Goal: Task Accomplishment & Management: Manage account settings

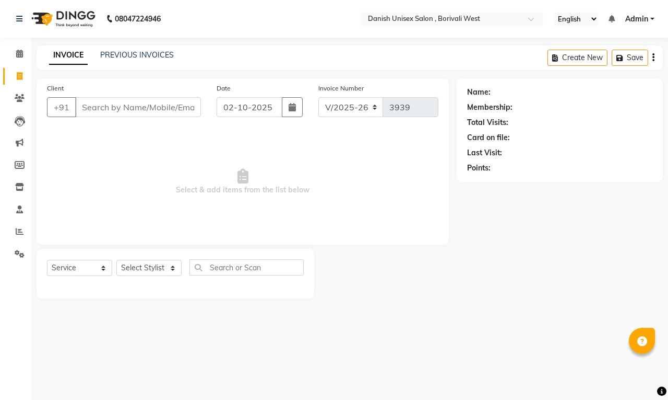
select select "6929"
select select "service"
click at [21, 51] on icon at bounding box center [19, 54] width 7 height 8
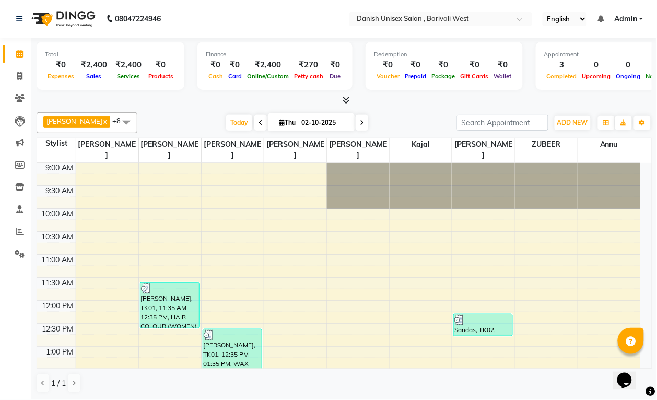
click at [298, 127] on input "02-10-2025" at bounding box center [324, 123] width 52 height 16
select select "10"
select select "2025"
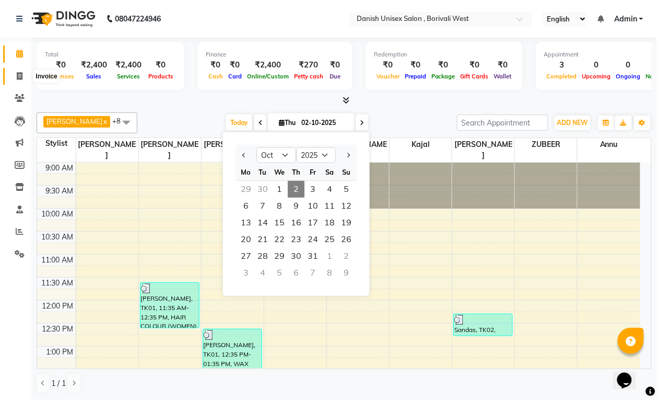
click at [19, 77] on icon at bounding box center [20, 76] width 6 height 8
select select "service"
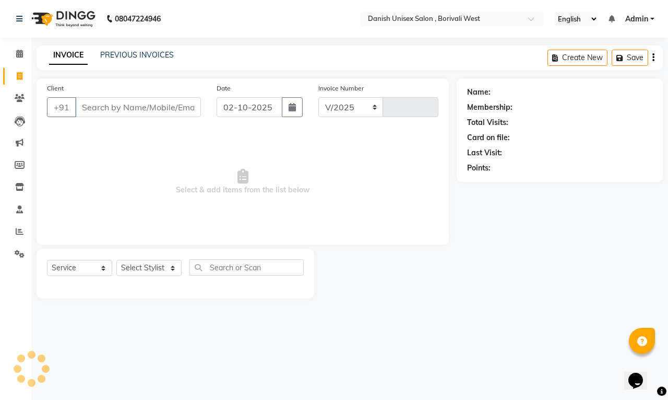
select select "6929"
type input "3939"
click at [19, 53] on icon at bounding box center [19, 54] width 7 height 8
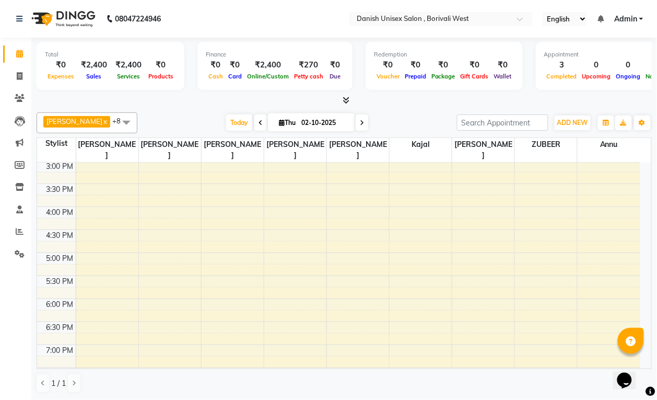
scroll to position [131, 0]
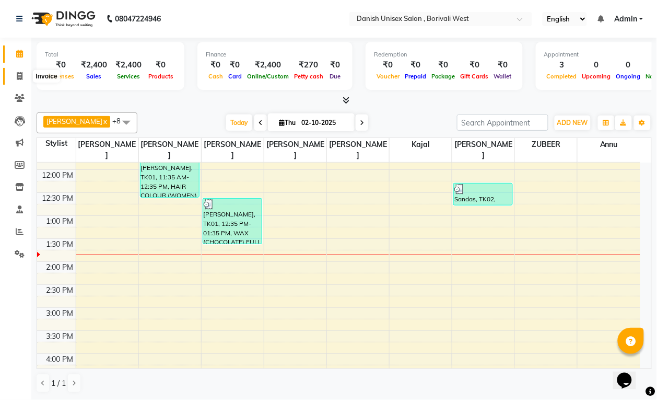
click at [17, 73] on icon at bounding box center [20, 76] width 6 height 8
select select "service"
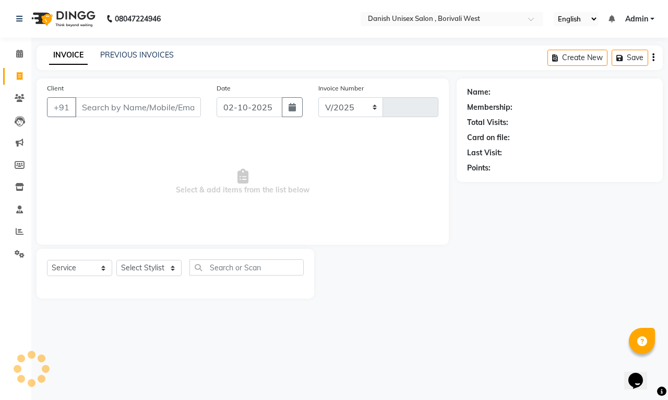
select select "6929"
type input "3939"
click at [19, 56] on icon at bounding box center [19, 54] width 7 height 8
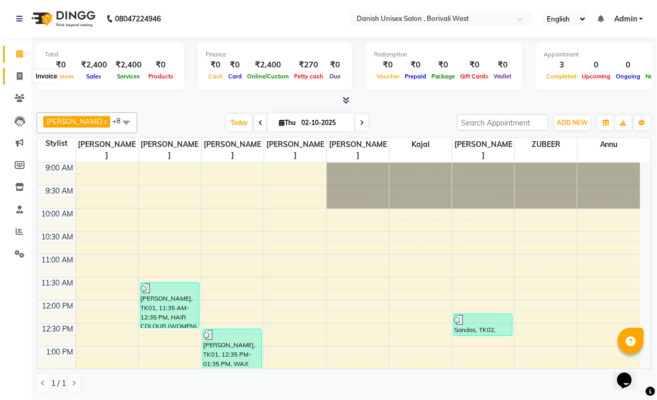
click at [22, 78] on icon at bounding box center [20, 76] width 6 height 8
select select "service"
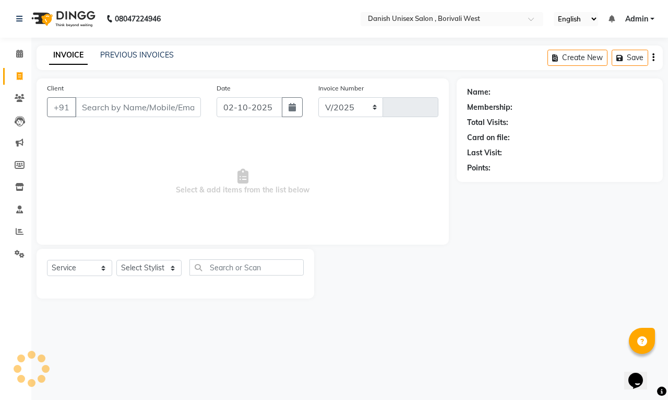
select select "6929"
type input "3939"
click at [74, 103] on button "+91" at bounding box center [61, 107] width 29 height 20
click at [124, 112] on input "Client" at bounding box center [138, 107] width 126 height 20
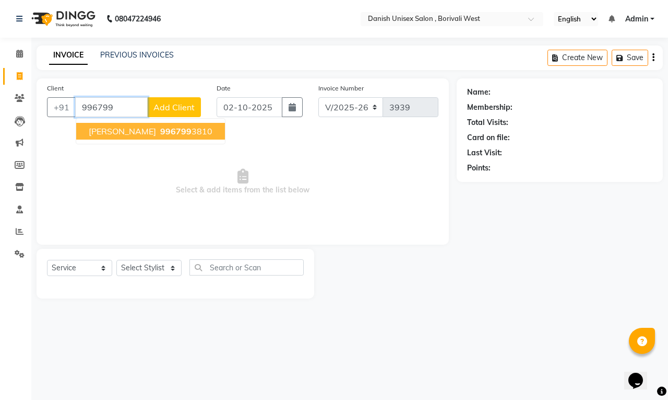
click at [160, 131] on span "996799" at bounding box center [175, 131] width 31 height 10
type input "9967993810"
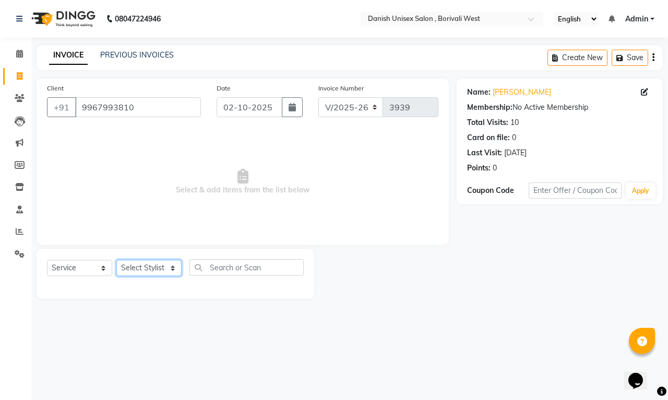
click at [172, 267] on select "Select Stylist [PERSON_NAME] [PERSON_NAME] kajal [PERSON_NAME] [PERSON_NAME] [P…" at bounding box center [148, 268] width 65 height 16
select select "54585"
click at [116, 260] on select "Select Stylist [PERSON_NAME] [PERSON_NAME] kajal [PERSON_NAME] [PERSON_NAME] [P…" at bounding box center [148, 268] width 65 height 16
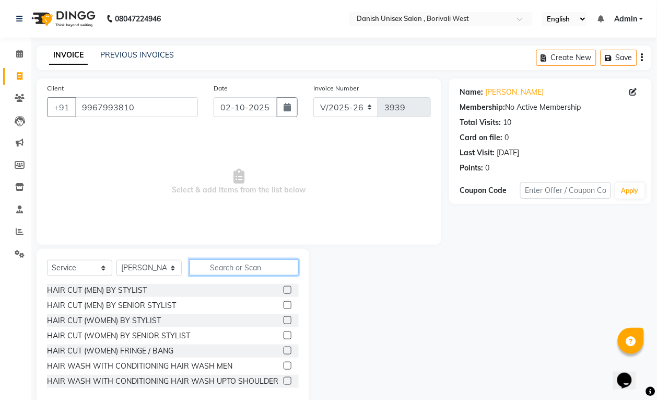
click at [215, 265] on input "text" at bounding box center [244, 267] width 109 height 16
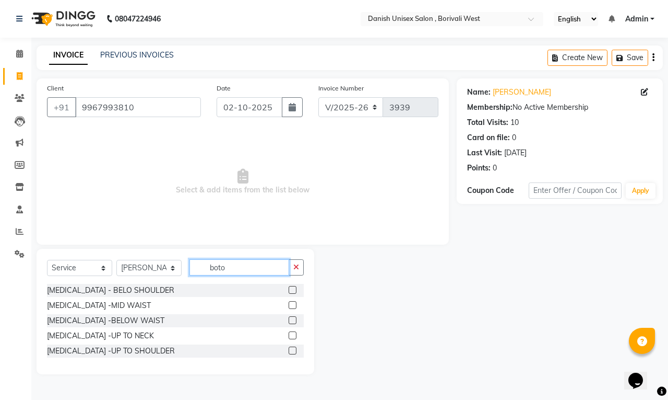
type input "boto"
click at [295, 302] on label at bounding box center [293, 305] width 8 height 8
click at [295, 302] on input "checkbox" at bounding box center [292, 305] width 7 height 7
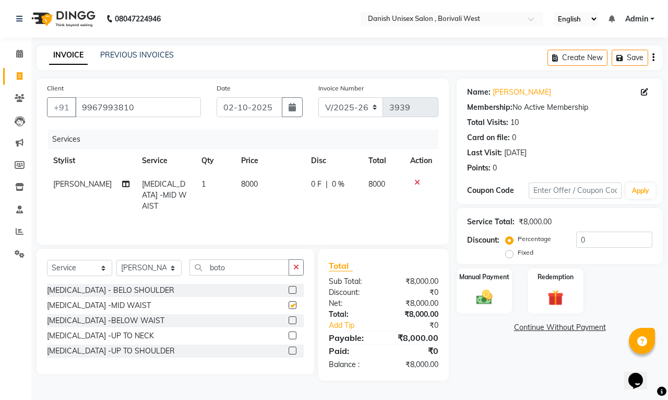
checkbox input "false"
click at [415, 182] on icon at bounding box center [418, 182] width 6 height 7
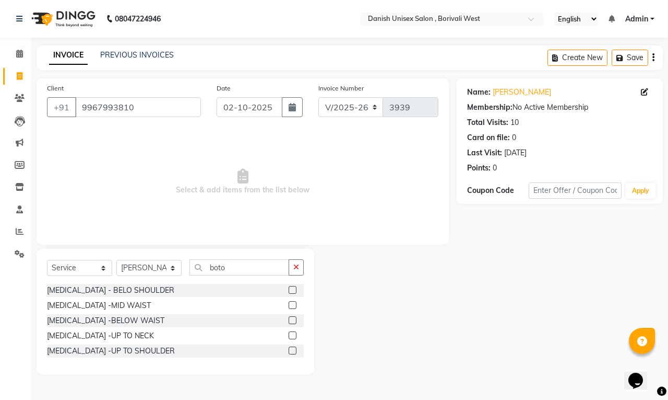
click at [291, 290] on label at bounding box center [293, 290] width 8 height 8
click at [291, 290] on input "checkbox" at bounding box center [292, 290] width 7 height 7
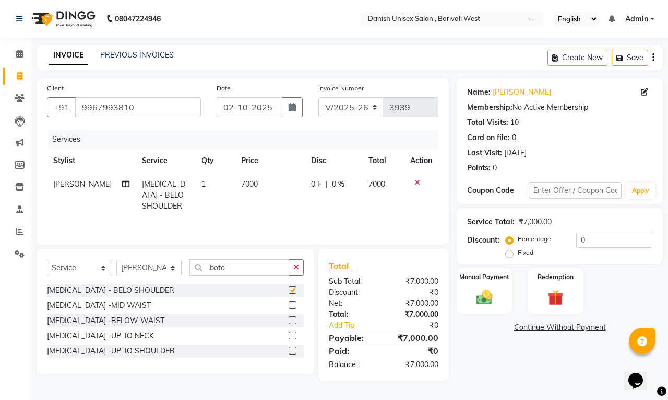
checkbox input "false"
click at [417, 177] on td at bounding box center [421, 194] width 34 height 45
click at [417, 184] on icon at bounding box center [418, 182] width 6 height 7
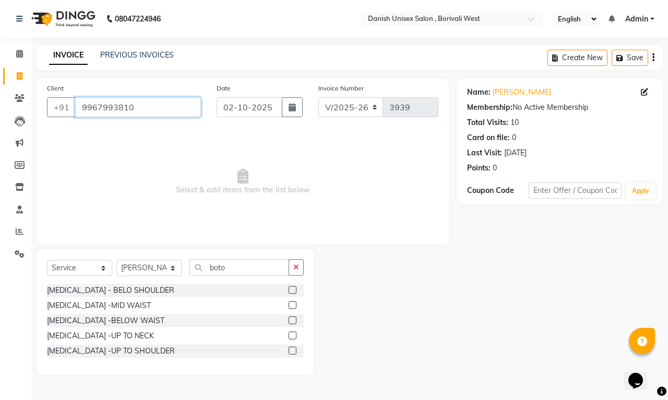
drag, startPoint x: 177, startPoint y: 115, endPoint x: 257, endPoint y: 91, distance: 83.8
click at [176, 115] on input "9967993810" at bounding box center [138, 107] width 126 height 20
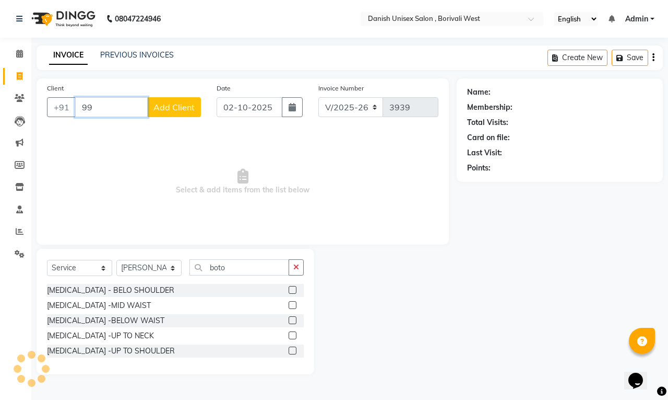
type input "9"
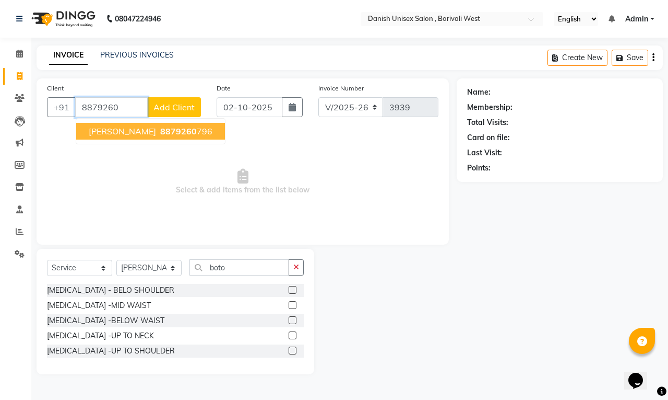
drag, startPoint x: 155, startPoint y: 130, endPoint x: 156, endPoint y: 167, distance: 37.6
click at [160, 126] on span "8879260" at bounding box center [178, 131] width 37 height 10
type input "8879260796"
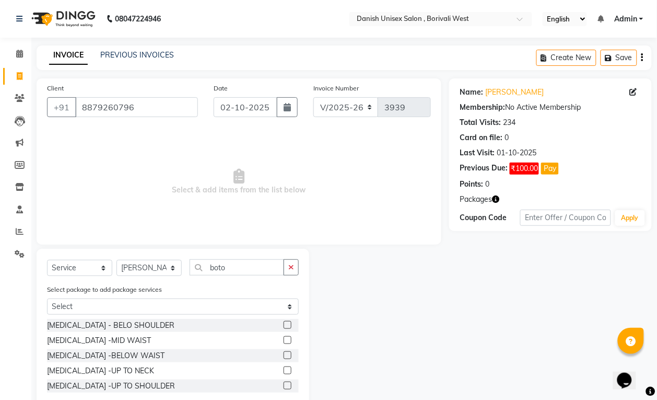
click at [287, 372] on label at bounding box center [288, 370] width 8 height 8
click at [287, 372] on input "checkbox" at bounding box center [287, 370] width 7 height 7
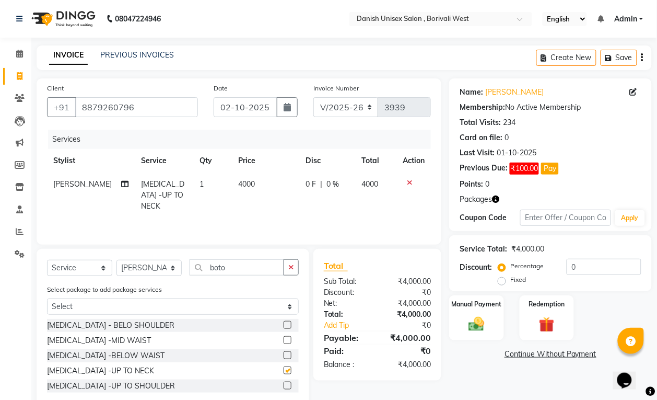
checkbox input "false"
click at [309, 181] on span "0 F" at bounding box center [311, 184] width 10 height 11
select select "54585"
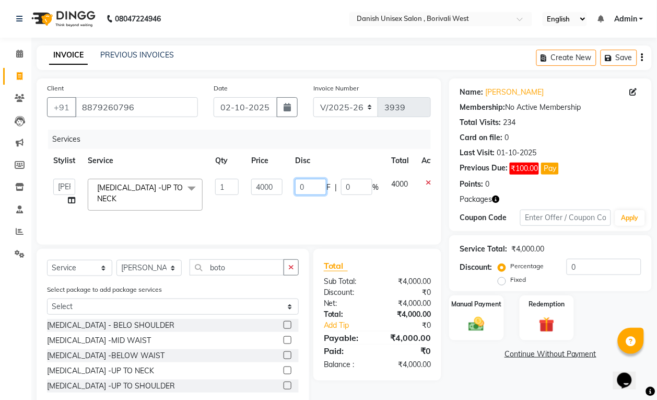
click at [309, 185] on input "0" at bounding box center [310, 187] width 31 height 16
type input "01500"
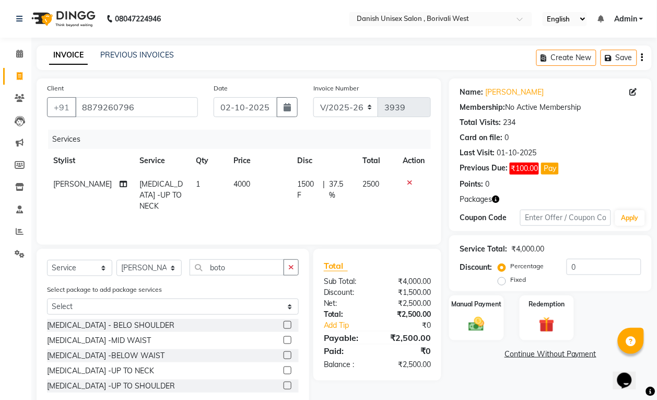
click at [393, 212] on div "Services Stylist Service Qty Price Disc Total Action Sabil salmani BOTOX -UP TO…" at bounding box center [239, 182] width 384 height 104
click at [486, 334] on div "Manual Payment" at bounding box center [476, 317] width 57 height 47
click at [541, 353] on span "CARD" at bounding box center [536, 354] width 22 height 12
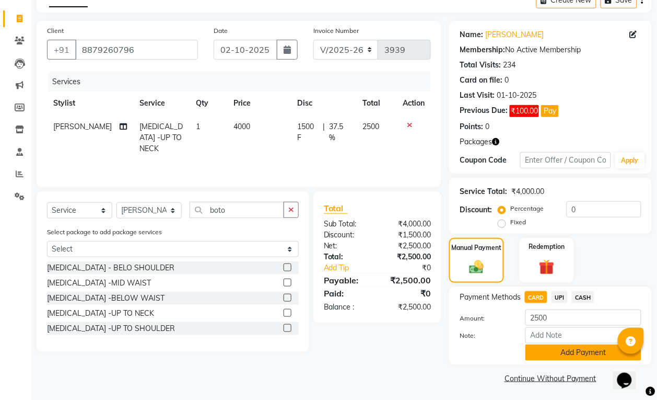
scroll to position [59, 0]
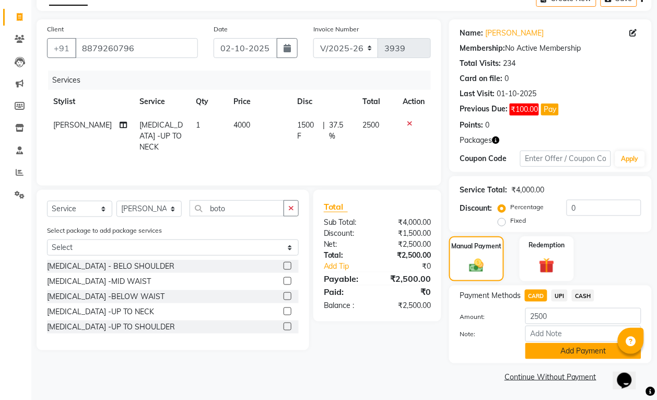
click at [583, 354] on button "Add Payment" at bounding box center [583, 351] width 116 height 16
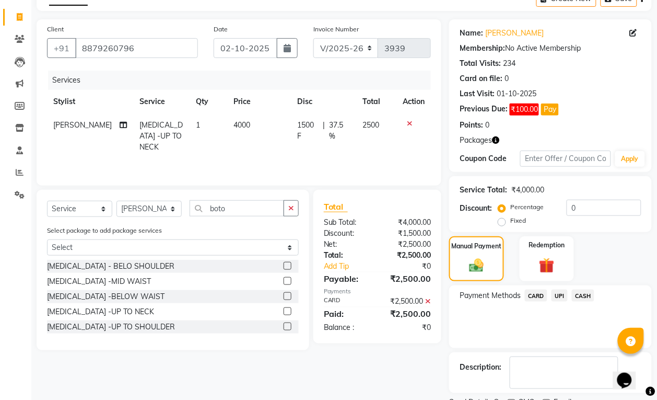
scroll to position [104, 0]
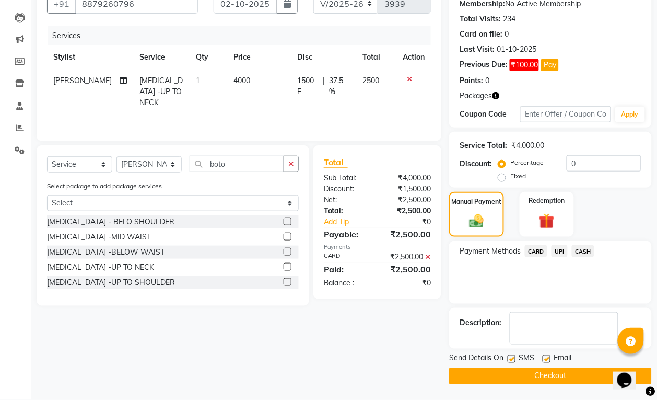
click at [565, 370] on button "Checkout" at bounding box center [550, 376] width 203 height 16
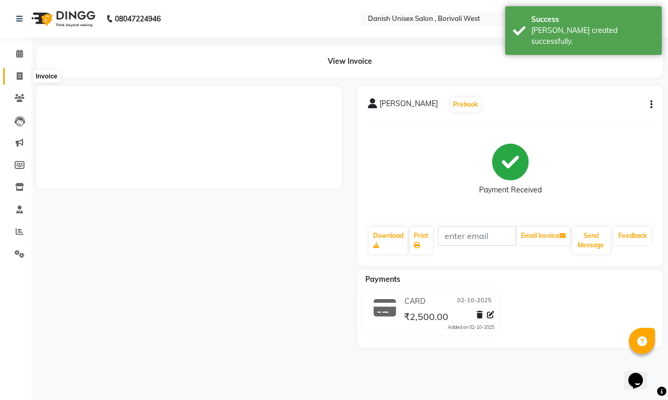
click at [19, 76] on icon at bounding box center [20, 76] width 6 height 8
select select "service"
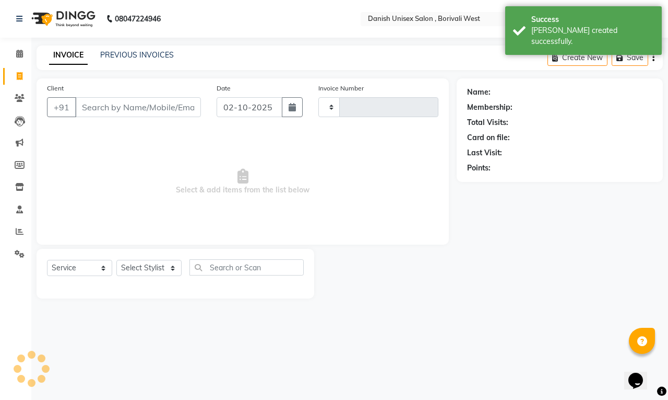
type input "3940"
select select "6929"
click at [142, 54] on link "PREVIOUS INVOICES" at bounding box center [137, 54] width 74 height 9
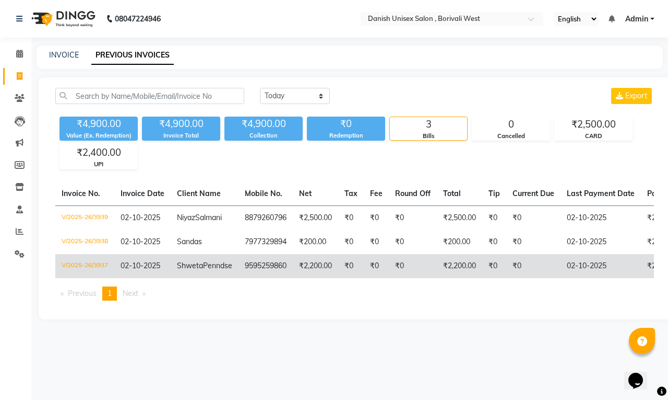
click at [459, 277] on td "₹2,200.00" at bounding box center [459, 266] width 45 height 24
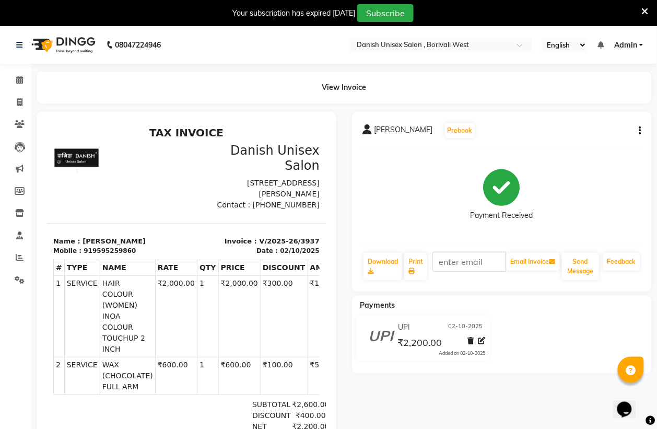
click at [639, 131] on button "button" at bounding box center [638, 130] width 6 height 11
click at [578, 132] on div "Edit Item Staff" at bounding box center [589, 130] width 72 height 13
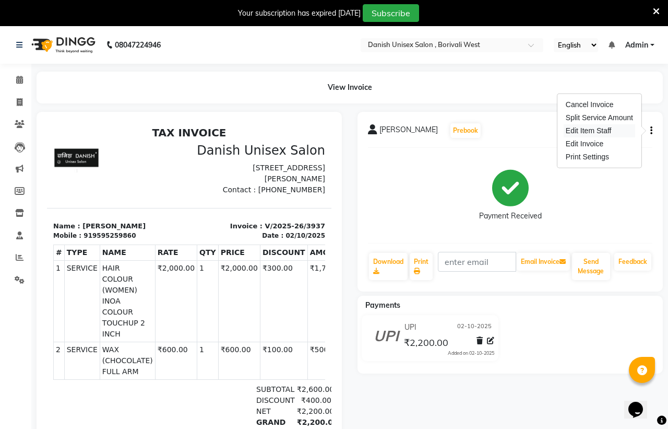
select select "54585"
select select "54589"
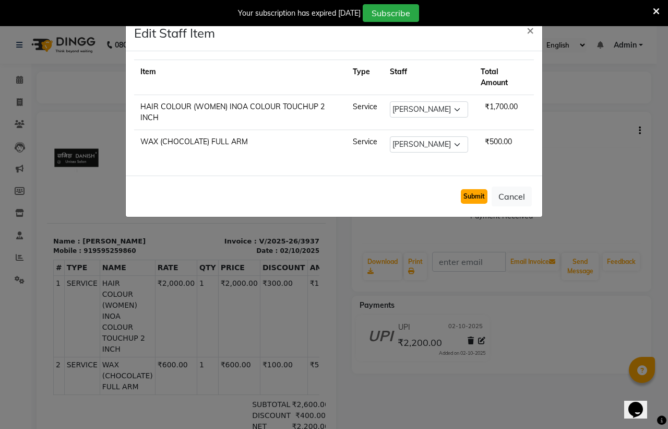
click at [476, 197] on button "Submit" at bounding box center [474, 196] width 27 height 15
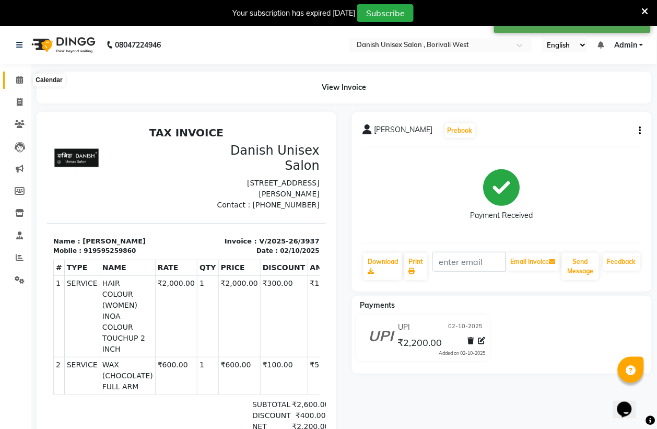
click at [15, 75] on span at bounding box center [19, 80] width 18 height 12
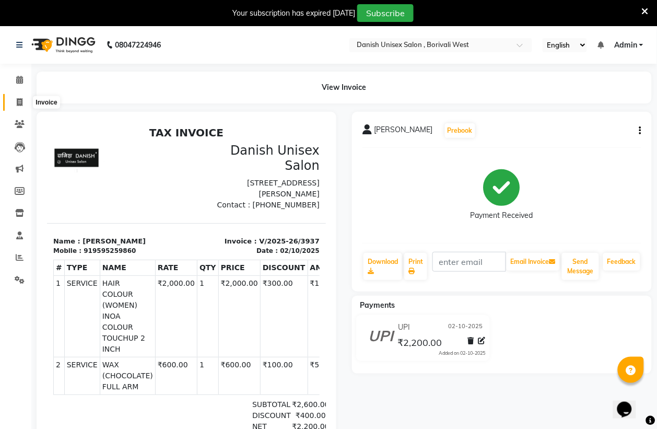
click at [19, 99] on icon at bounding box center [20, 102] width 6 height 8
select select "service"
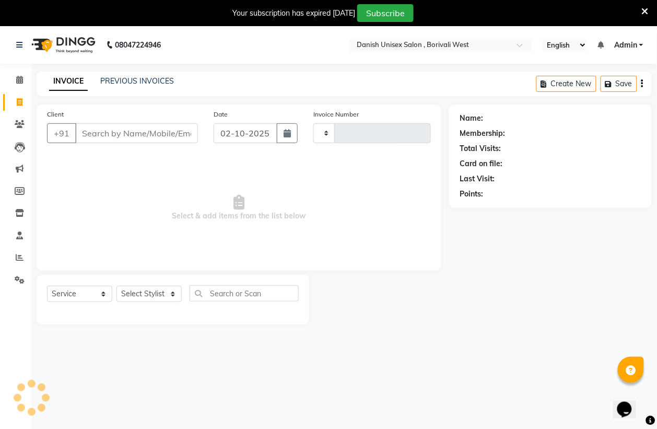
type input "3940"
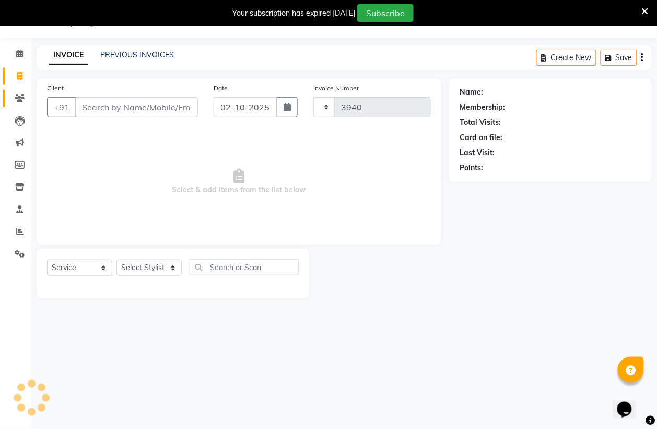
select select "6929"
click at [92, 110] on input "Client" at bounding box center [136, 107] width 123 height 20
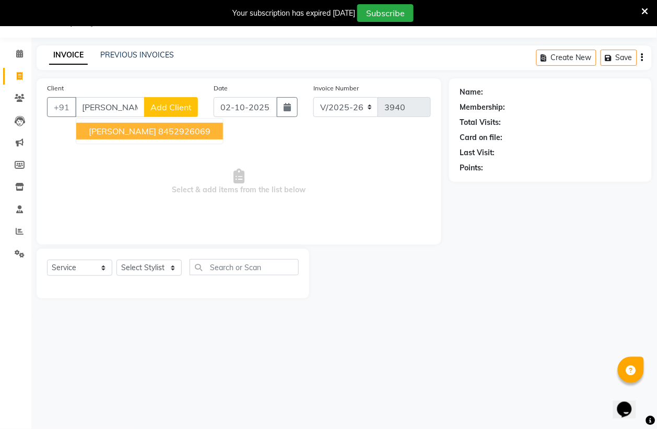
click at [188, 126] on ngb-highlight "8452926069" at bounding box center [184, 131] width 52 height 10
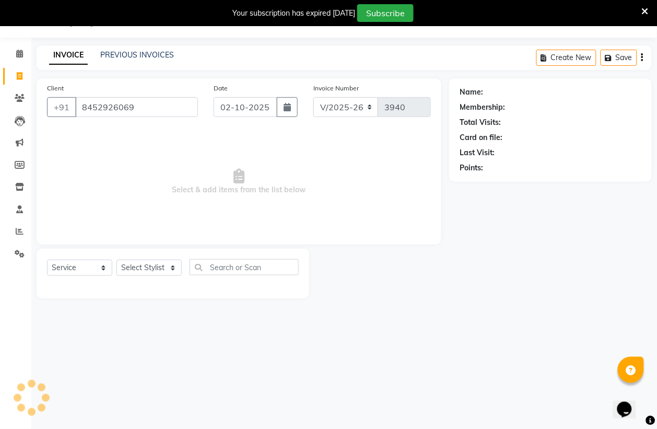
type input "8452926069"
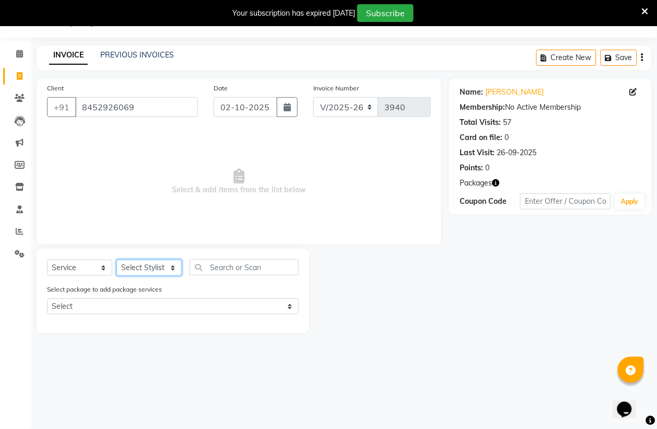
click at [171, 265] on select "Select Stylist [PERSON_NAME] [PERSON_NAME] kajal [PERSON_NAME] [PERSON_NAME] [P…" at bounding box center [148, 268] width 65 height 16
select select "83040"
click at [116, 260] on select "Select Stylist [PERSON_NAME] [PERSON_NAME] kajal [PERSON_NAME] [PERSON_NAME] [P…" at bounding box center [148, 268] width 65 height 16
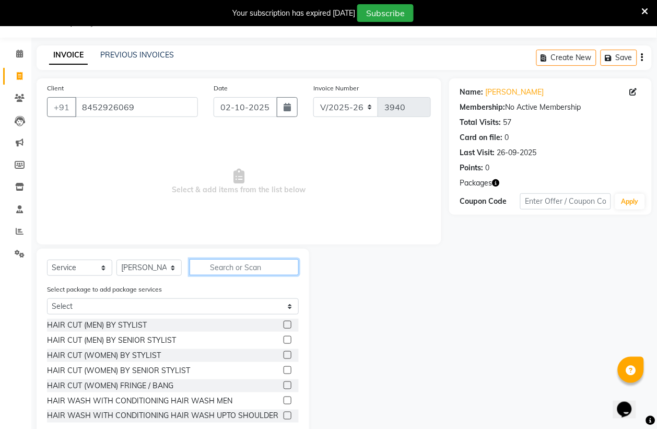
drag, startPoint x: 224, startPoint y: 261, endPoint x: 222, endPoint y: 266, distance: 5.3
click at [222, 266] on input "text" at bounding box center [244, 267] width 109 height 16
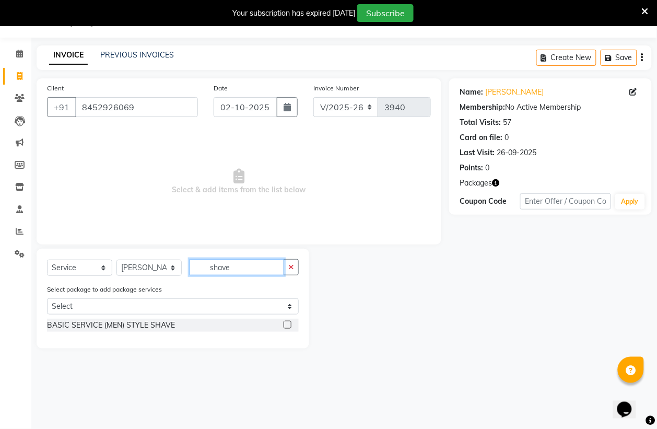
type input "shave"
click at [283, 324] on div "BASIC SERVICE (MEN) STYLE SHAVE" at bounding box center [173, 325] width 252 height 13
click at [286, 324] on label at bounding box center [288, 325] width 8 height 8
click at [286, 324] on input "checkbox" at bounding box center [287, 325] width 7 height 7
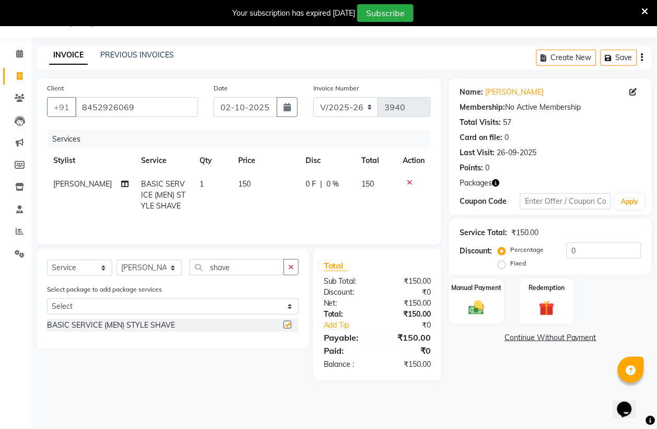
checkbox input "false"
click at [244, 267] on input "shave" at bounding box center [237, 267] width 95 height 16
type input "s"
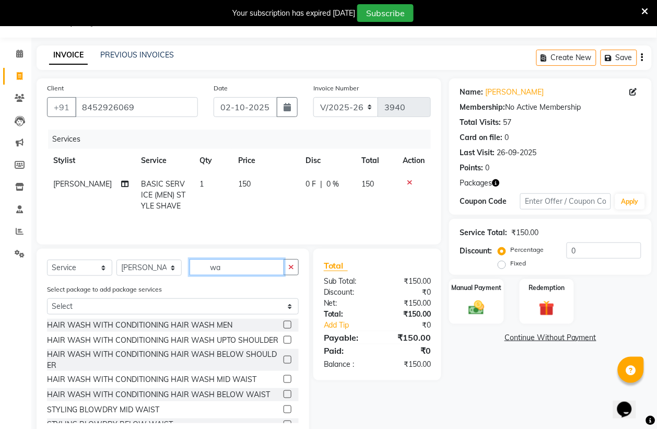
type input "wa"
click at [67, 186] on span "[PERSON_NAME]" at bounding box center [82, 183] width 58 height 9
select select "83040"
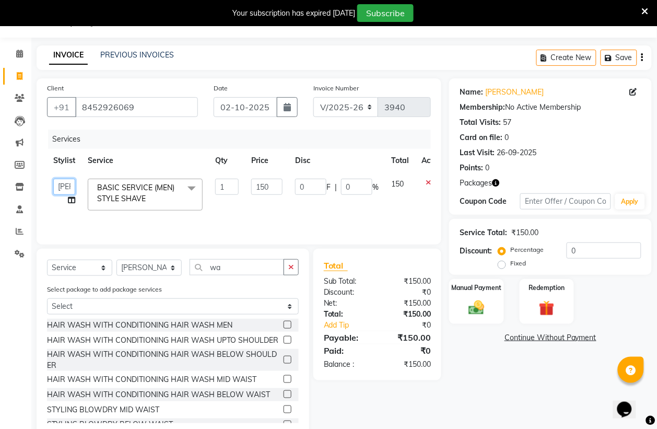
click at [66, 186] on select "[PERSON_NAME] [PERSON_NAME] kajal [PERSON_NAME] [PERSON_NAME] [PERSON_NAME] [PE…" at bounding box center [64, 187] width 22 height 16
select select "89255"
click at [155, 268] on select "Select Stylist [PERSON_NAME] [PERSON_NAME] kajal [PERSON_NAME] [PERSON_NAME] [P…" at bounding box center [148, 268] width 65 height 16
select select "89255"
click at [116, 262] on select "Select Stylist [PERSON_NAME] [PERSON_NAME] kajal [PERSON_NAME] [PERSON_NAME] [P…" at bounding box center [148, 268] width 65 height 16
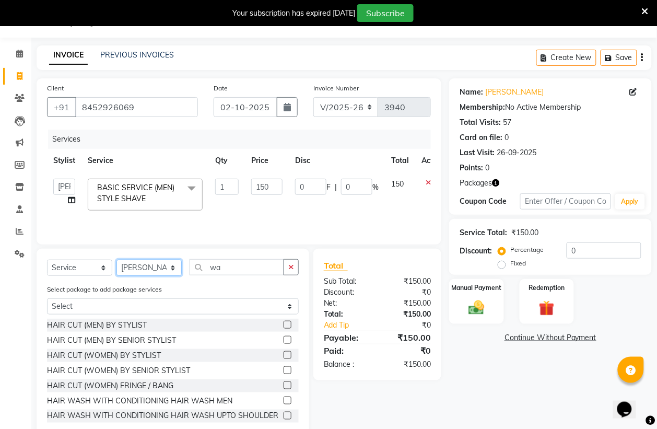
select select
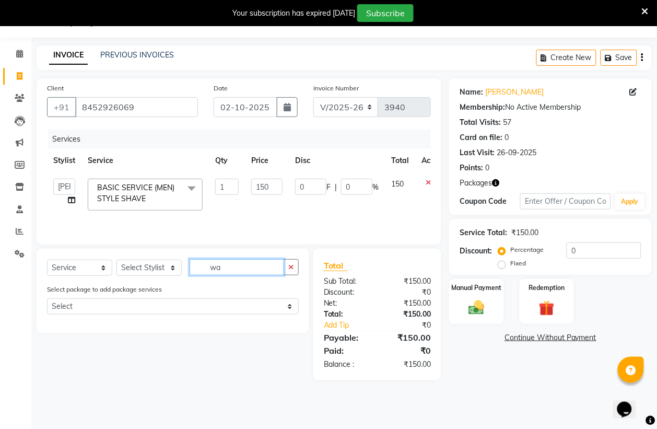
click at [228, 267] on input "wa" at bounding box center [237, 267] width 95 height 16
type input "wash"
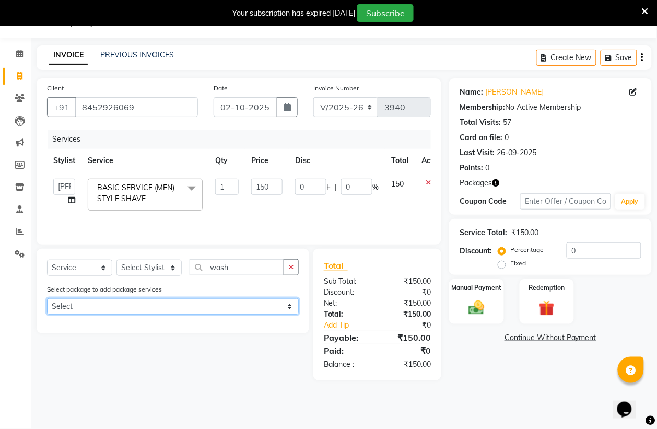
click at [283, 312] on select "Select mens package 4 womens package 3 womens package 3" at bounding box center [173, 306] width 252 height 16
click at [492, 396] on main "INVOICE PREVIOUS INVOICES Create New Save Client [PHONE_NUMBER] Date [DATE] Inv…" at bounding box center [344, 220] width 626 height 350
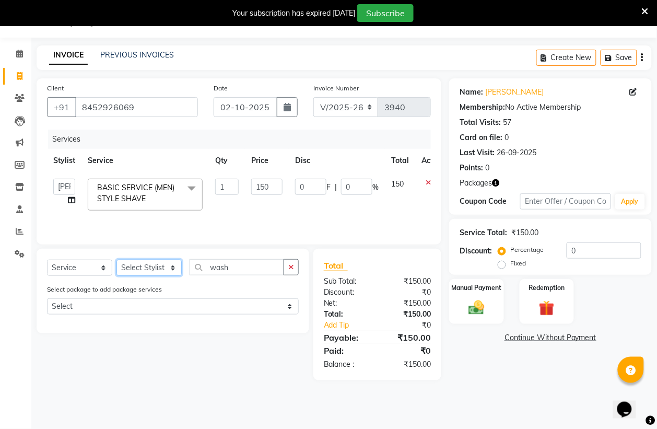
click at [165, 267] on select "Select Stylist [PERSON_NAME] [PERSON_NAME] kajal [PERSON_NAME] [PERSON_NAME] [P…" at bounding box center [148, 268] width 65 height 16
click at [116, 262] on select "Select Stylist [PERSON_NAME] [PERSON_NAME] kajal [PERSON_NAME] [PERSON_NAME] [P…" at bounding box center [148, 268] width 65 height 16
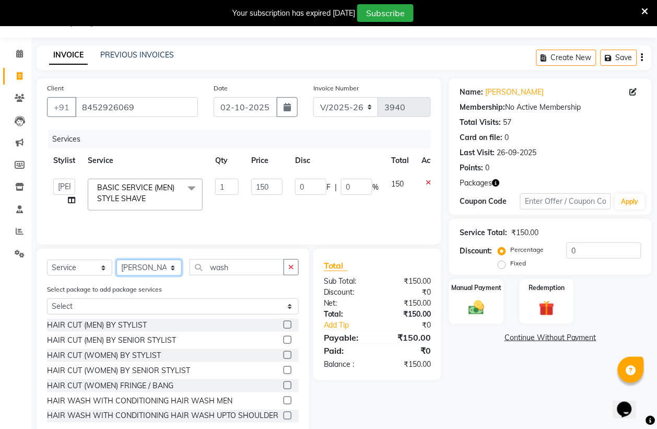
click at [168, 267] on select "Select Stylist [PERSON_NAME] [PERSON_NAME] kajal [PERSON_NAME] [PERSON_NAME] [P…" at bounding box center [148, 268] width 65 height 16
select select "89255"
click at [116, 262] on select "Select Stylist [PERSON_NAME] [PERSON_NAME] kajal [PERSON_NAME] [PERSON_NAME] [P…" at bounding box center [148, 268] width 65 height 16
click at [246, 275] on input "wash" at bounding box center [237, 267] width 95 height 16
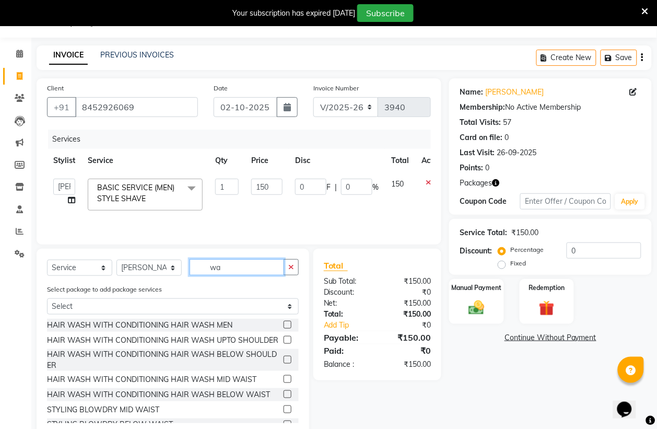
type input "wa"
click at [284, 323] on label at bounding box center [288, 325] width 8 height 8
click at [284, 323] on input "checkbox" at bounding box center [287, 325] width 7 height 7
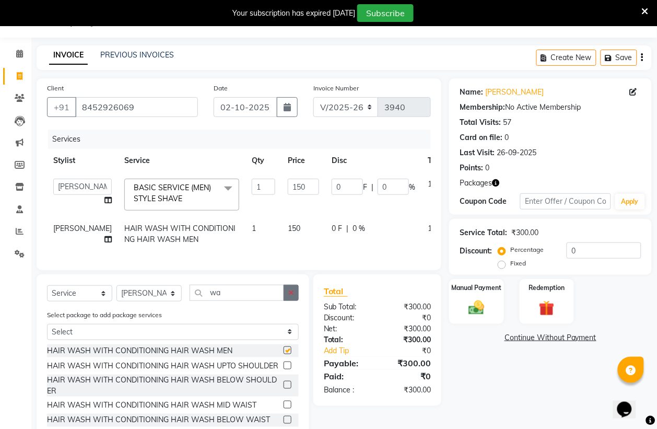
checkbox input "false"
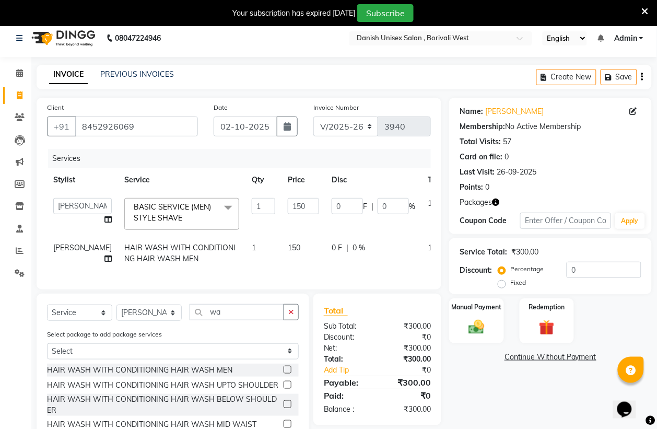
scroll to position [0, 0]
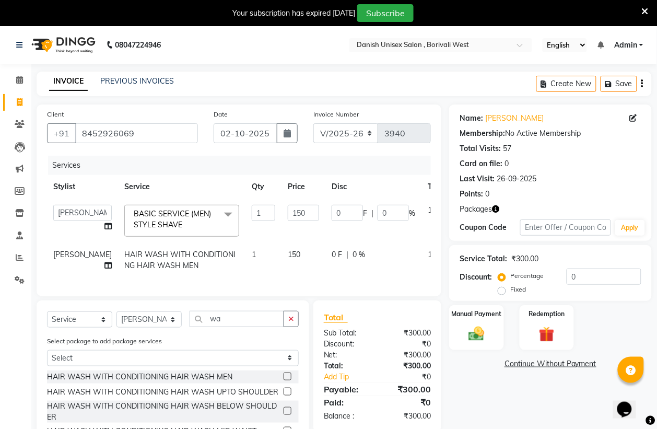
click at [325, 247] on td "0 F | 0 %" at bounding box center [373, 260] width 96 height 34
select select "89255"
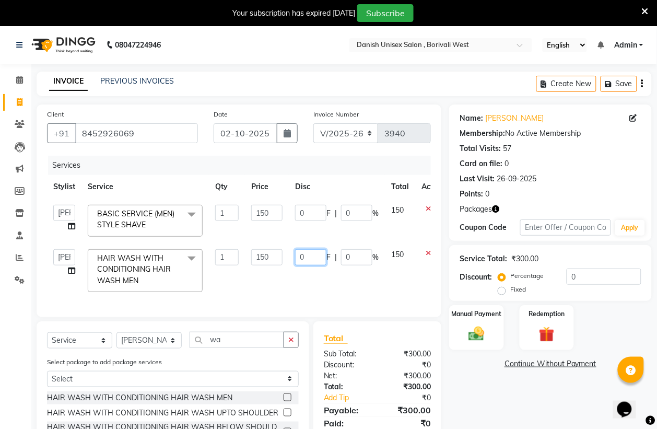
click at [311, 252] on input "0" at bounding box center [310, 257] width 31 height 16
type input "050"
click at [322, 279] on td "050 F | 0 %" at bounding box center [337, 270] width 96 height 55
select select "89255"
click at [478, 335] on img at bounding box center [476, 333] width 26 height 19
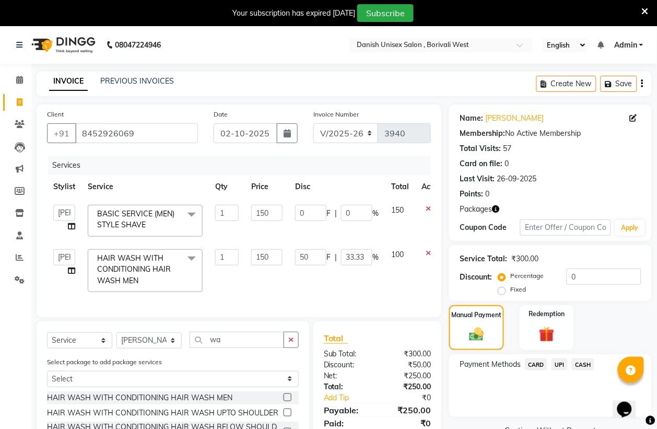
click at [561, 365] on span "UPI" at bounding box center [560, 364] width 16 height 12
click at [606, 418] on button "Add Payment" at bounding box center [583, 420] width 116 height 16
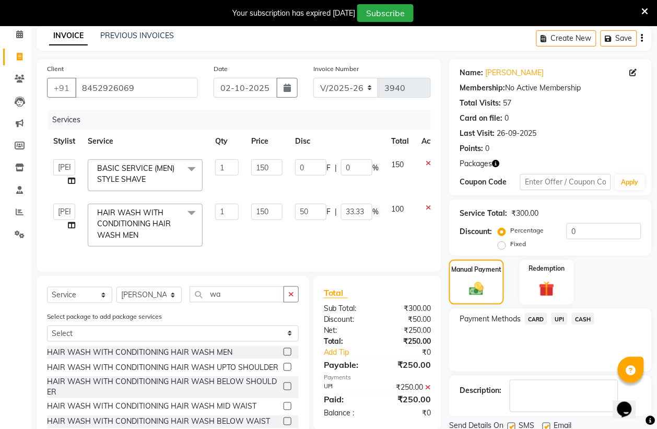
scroll to position [108, 0]
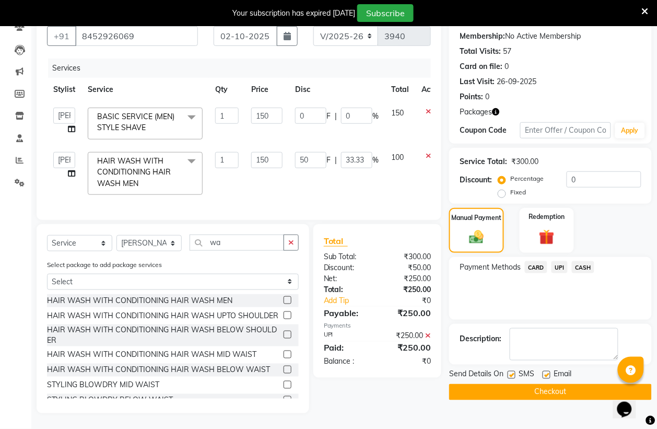
click at [589, 384] on button "Checkout" at bounding box center [550, 392] width 203 height 16
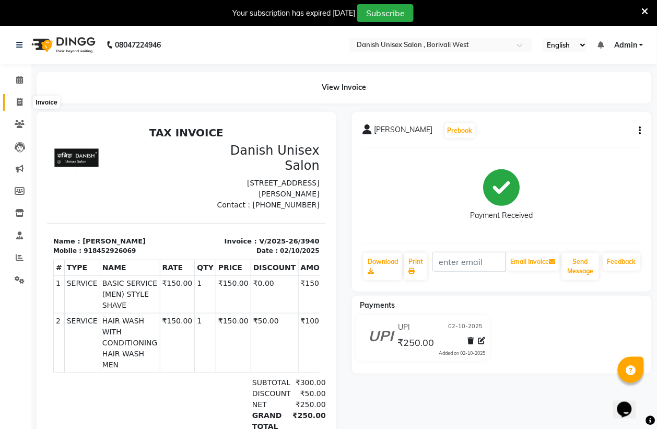
click at [18, 101] on icon at bounding box center [20, 102] width 6 height 8
select select "service"
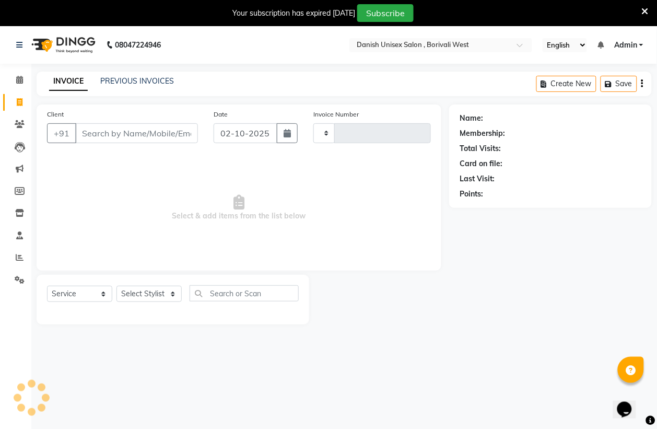
type input "3941"
select select "6929"
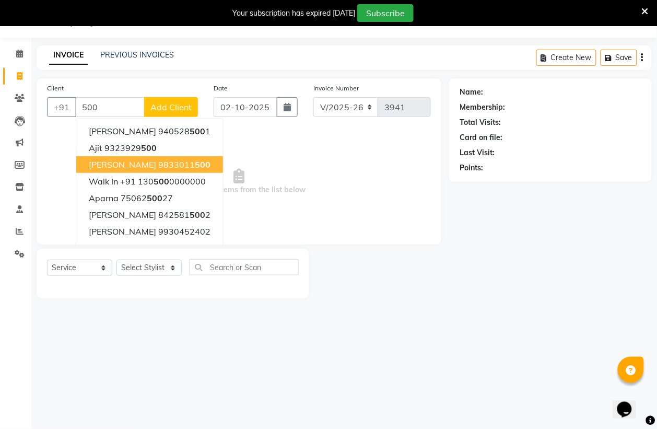
click at [119, 158] on button "[PERSON_NAME] 9833011 500" at bounding box center [149, 164] width 147 height 17
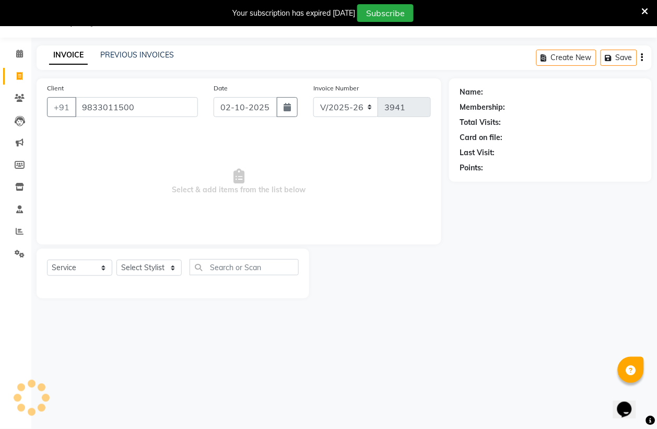
type input "9833011500"
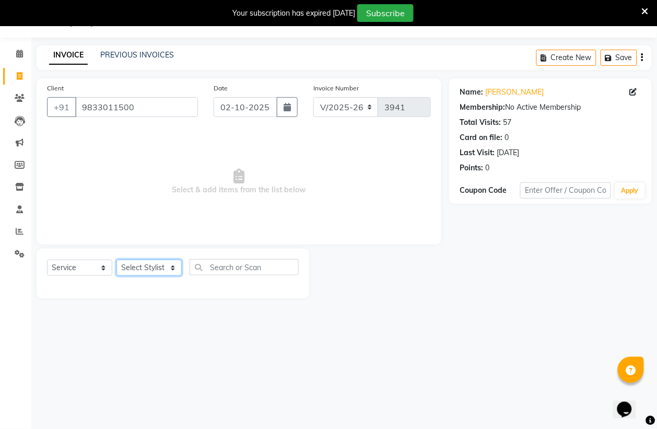
click at [147, 266] on select "Select Stylist [PERSON_NAME] [PERSON_NAME] kajal [PERSON_NAME] [PERSON_NAME] [P…" at bounding box center [148, 268] width 65 height 16
select select "54584"
click at [116, 260] on select "Select Stylist [PERSON_NAME] [PERSON_NAME] kajal [PERSON_NAME] [PERSON_NAME] [P…" at bounding box center [148, 268] width 65 height 16
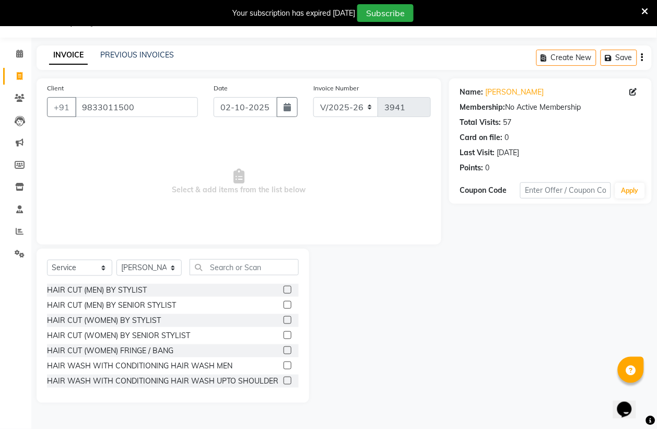
click at [284, 290] on label at bounding box center [288, 290] width 8 height 8
click at [284, 290] on input "checkbox" at bounding box center [287, 290] width 7 height 7
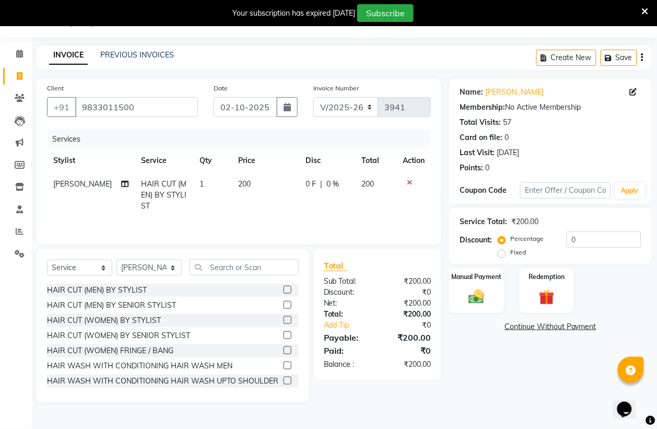
click at [284, 292] on label at bounding box center [288, 290] width 8 height 8
click at [284, 292] on input "checkbox" at bounding box center [287, 290] width 7 height 7
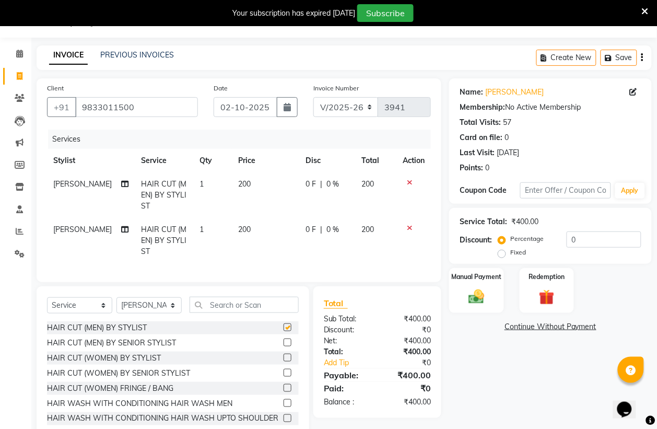
checkbox input "false"
click at [165, 312] on select "Select Stylist [PERSON_NAME] [PERSON_NAME] kajal [PERSON_NAME] [PERSON_NAME] [P…" at bounding box center [148, 305] width 65 height 16
select select "54589"
click at [116, 308] on select "Select Stylist [PERSON_NAME] [PERSON_NAME] kajal [PERSON_NAME] [PERSON_NAME] [P…" at bounding box center [148, 305] width 65 height 16
click at [252, 313] on input "text" at bounding box center [244, 305] width 109 height 16
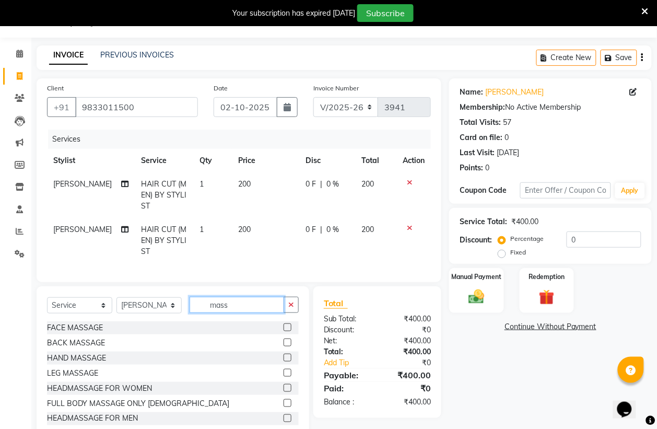
type input "mass"
click at [284, 331] on label at bounding box center [288, 327] width 8 height 8
click at [284, 331] on input "checkbox" at bounding box center [287, 327] width 7 height 7
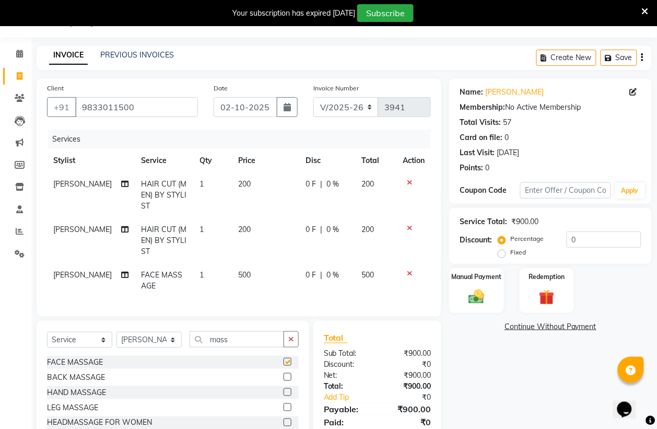
checkbox input "false"
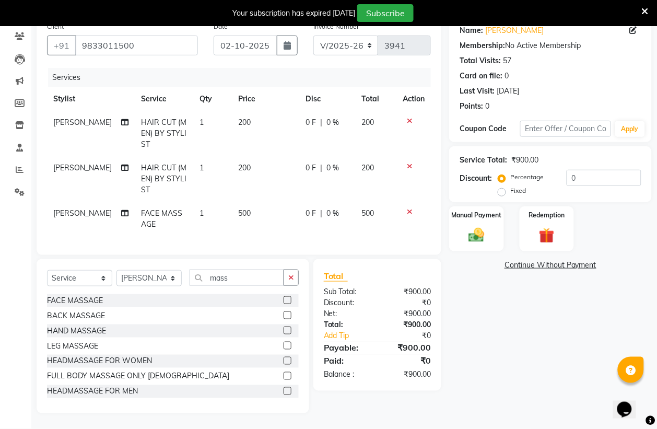
scroll to position [98, 0]
click at [455, 218] on div "Manual Payment" at bounding box center [476, 228] width 57 height 47
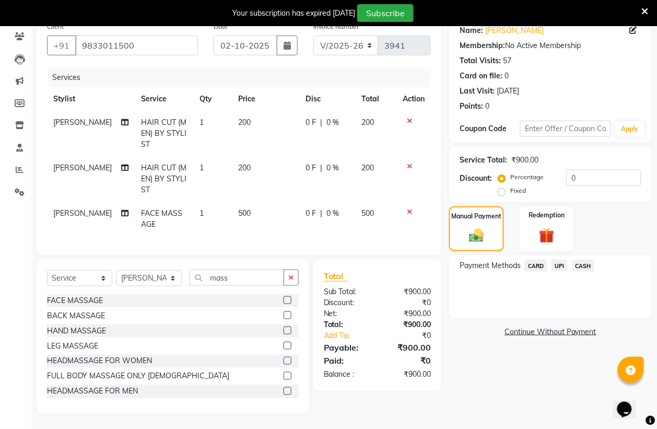
click at [585, 260] on span "CASH" at bounding box center [583, 266] width 22 height 12
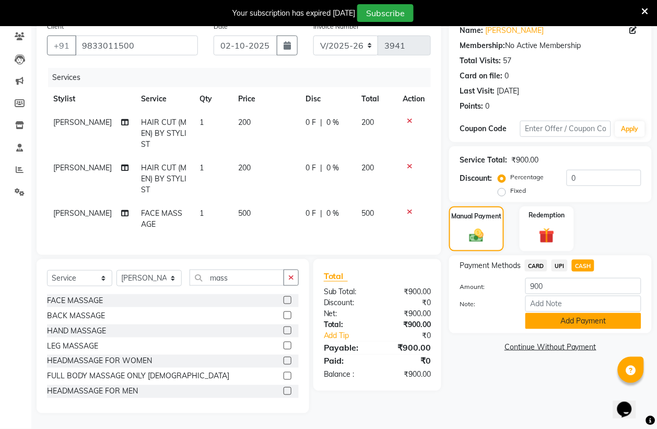
click at [582, 313] on button "Add Payment" at bounding box center [583, 321] width 116 height 16
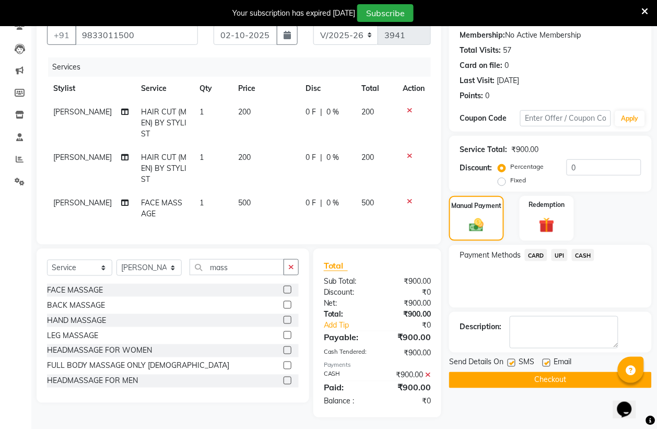
click at [568, 377] on button "Checkout" at bounding box center [550, 380] width 203 height 16
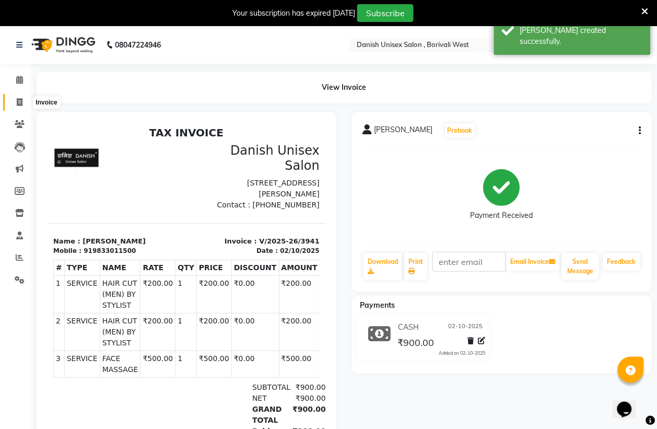
click at [21, 103] on icon at bounding box center [20, 102] width 6 height 8
select select "service"
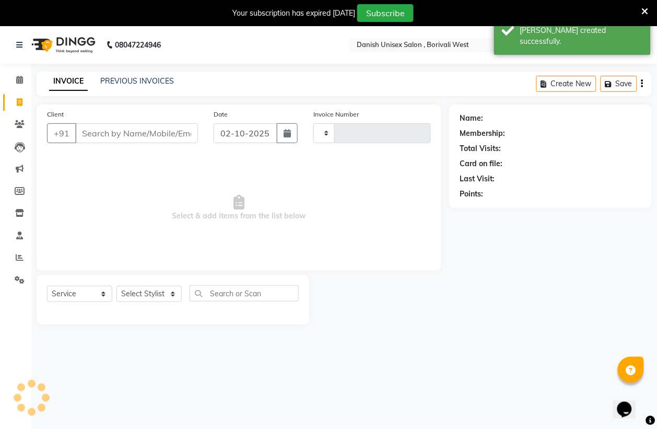
scroll to position [26, 0]
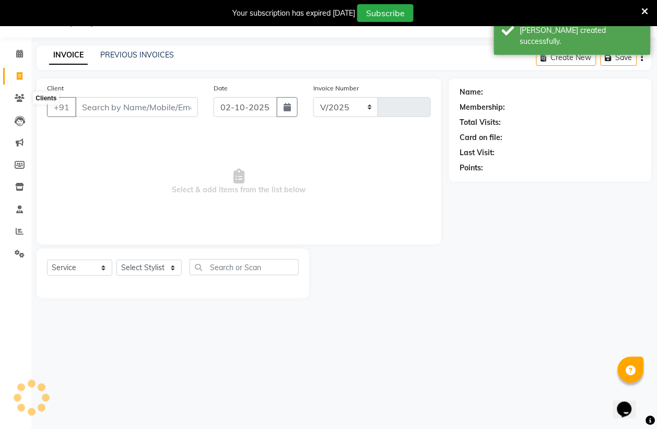
select select "6929"
type input "3942"
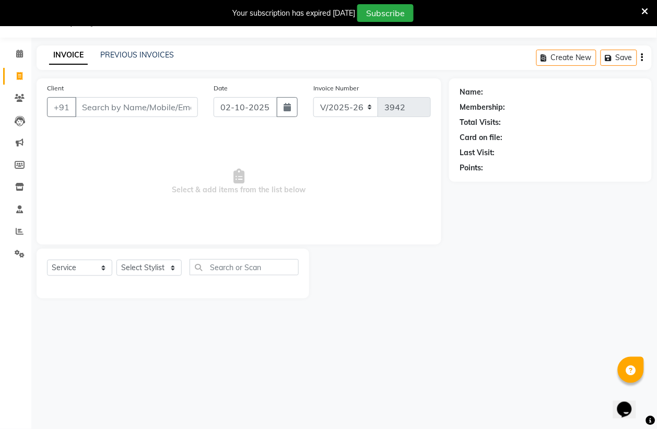
click at [645, 14] on icon at bounding box center [645, 11] width 7 height 9
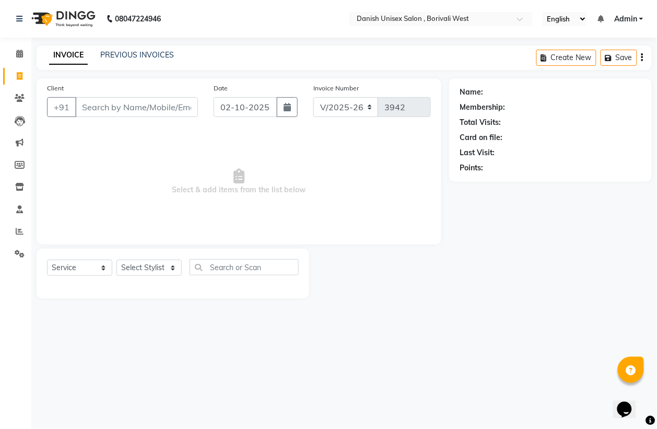
scroll to position [0, 0]
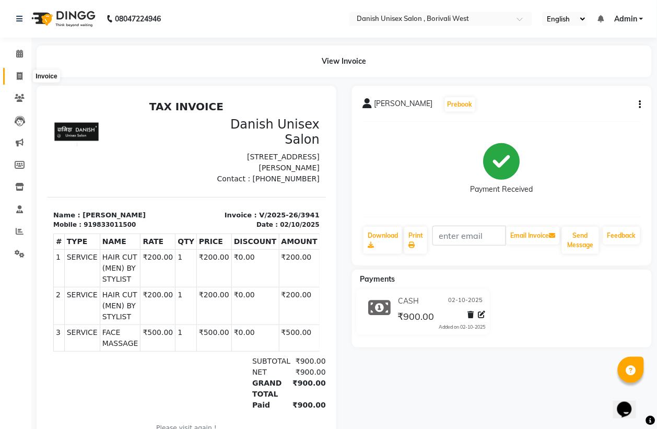
click at [17, 75] on icon at bounding box center [20, 76] width 6 height 8
select select "service"
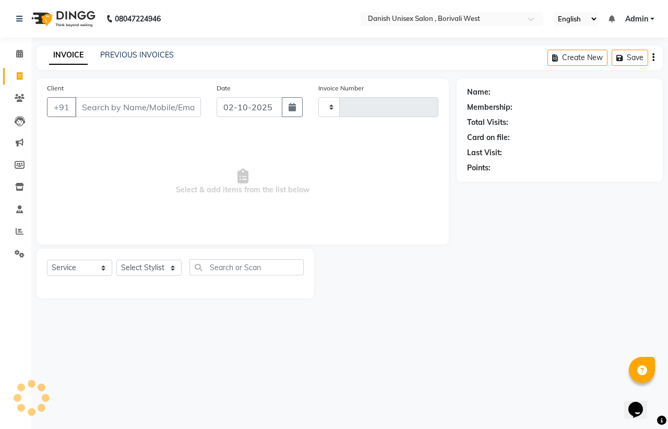
type input "3942"
select select "6929"
click at [74, 118] on div "Client +91" at bounding box center [124, 104] width 170 height 43
click at [89, 111] on input "Client" at bounding box center [138, 107] width 126 height 20
click at [82, 108] on input "Client" at bounding box center [138, 107] width 126 height 20
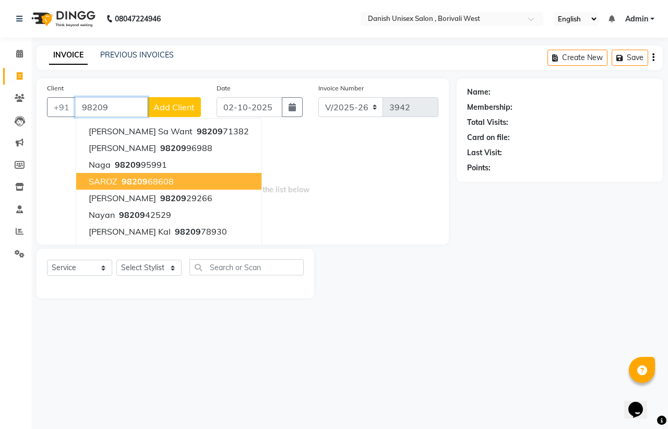
click at [143, 178] on span "98209" at bounding box center [135, 181] width 26 height 10
type input "9820968608"
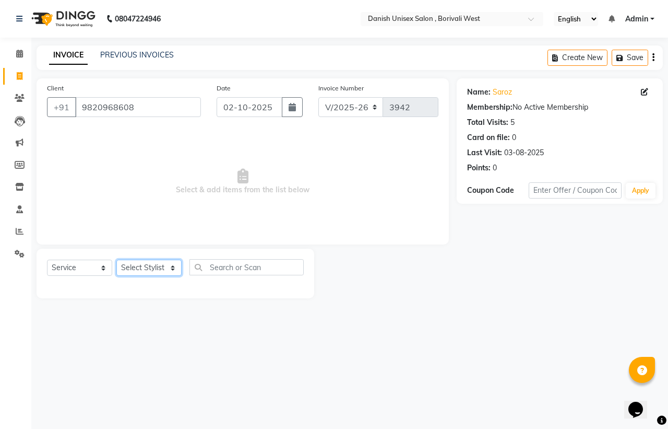
click at [170, 273] on select "Select Stylist [PERSON_NAME] [PERSON_NAME] kajal [PERSON_NAME] [PERSON_NAME] [P…" at bounding box center [148, 268] width 65 height 16
select select "54585"
click at [116, 260] on select "Select Stylist [PERSON_NAME] [PERSON_NAME] kajal [PERSON_NAME] [PERSON_NAME] [P…" at bounding box center [148, 268] width 65 height 16
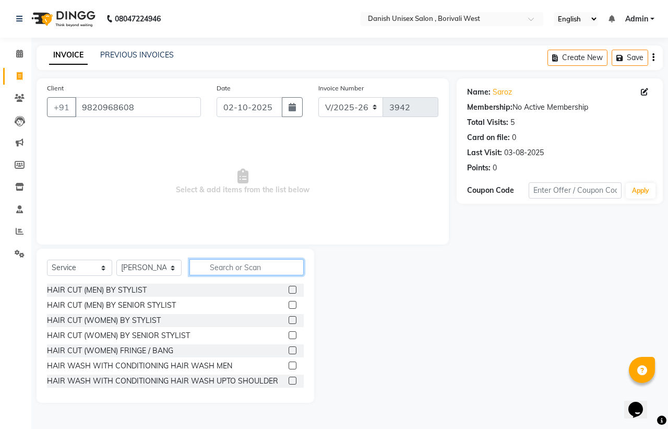
click at [200, 267] on input "text" at bounding box center [247, 267] width 114 height 16
type input "t"
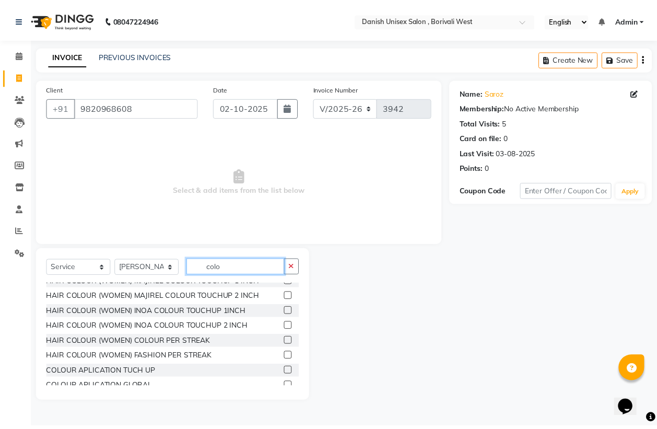
scroll to position [131, 0]
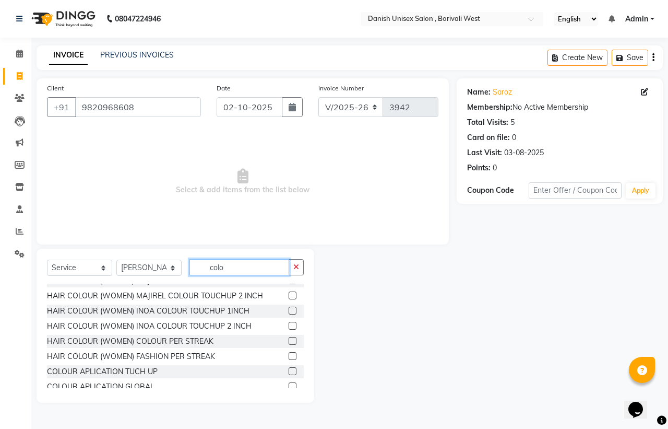
type input "colo"
click at [289, 310] on label at bounding box center [293, 311] width 8 height 8
click at [289, 310] on input "checkbox" at bounding box center [292, 311] width 7 height 7
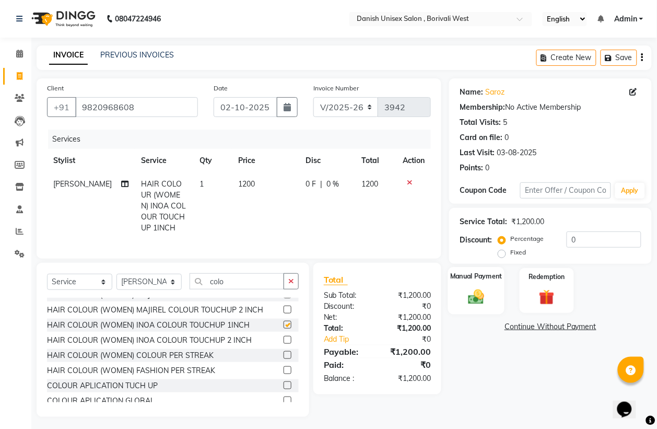
checkbox input "false"
click at [475, 298] on img at bounding box center [476, 296] width 26 height 19
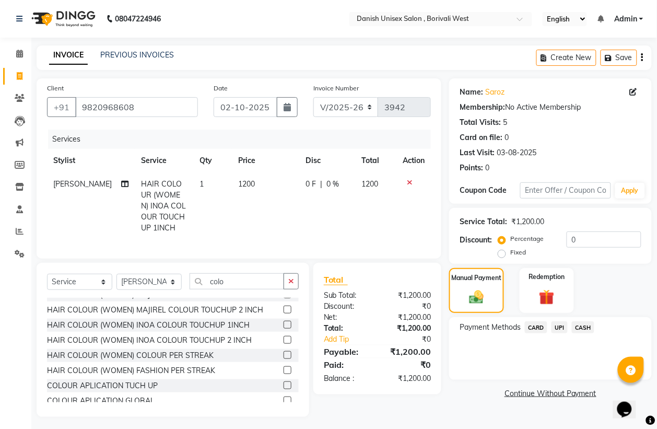
click at [560, 328] on span "UPI" at bounding box center [560, 327] width 16 height 12
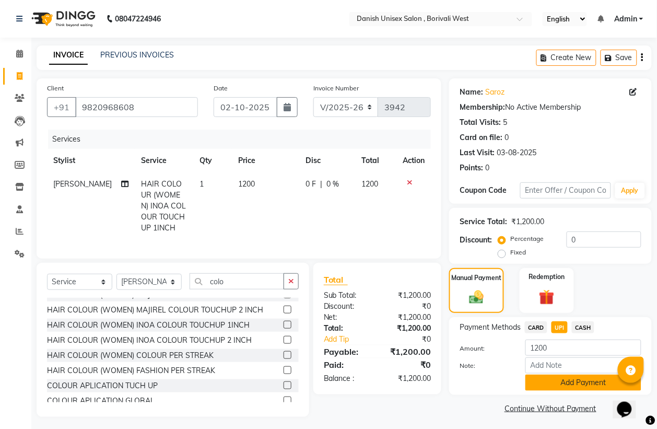
click at [560, 380] on button "Add Payment" at bounding box center [583, 382] width 116 height 16
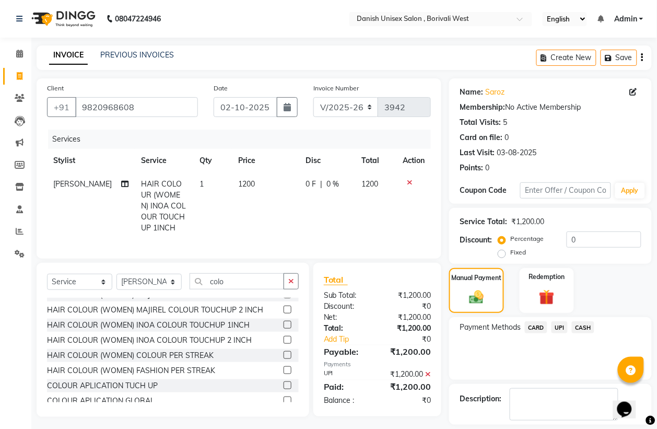
scroll to position [48, 0]
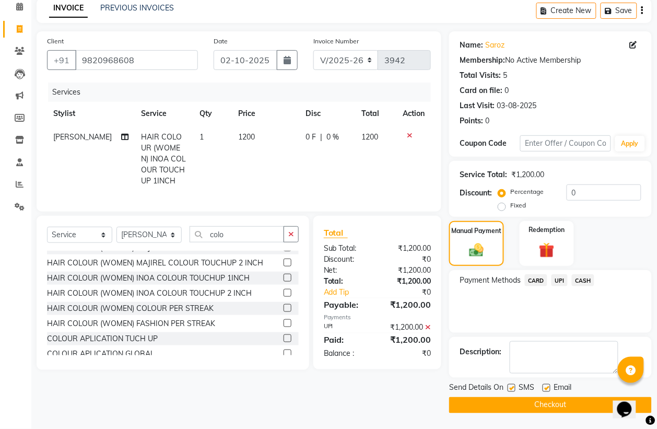
click at [568, 401] on button "Checkout" at bounding box center [550, 405] width 203 height 16
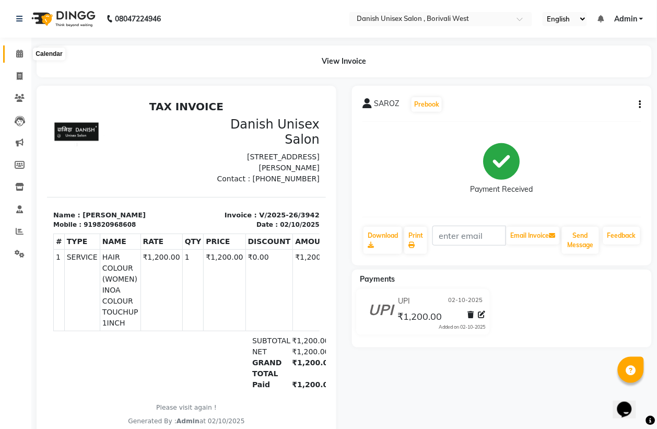
click at [16, 53] on icon at bounding box center [19, 54] width 7 height 8
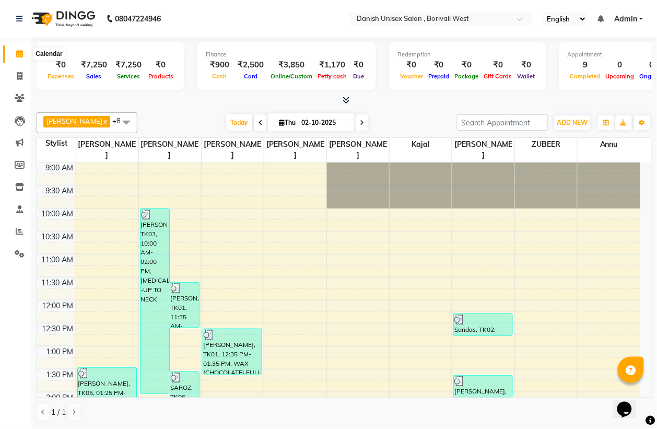
click at [18, 53] on icon at bounding box center [19, 54] width 7 height 8
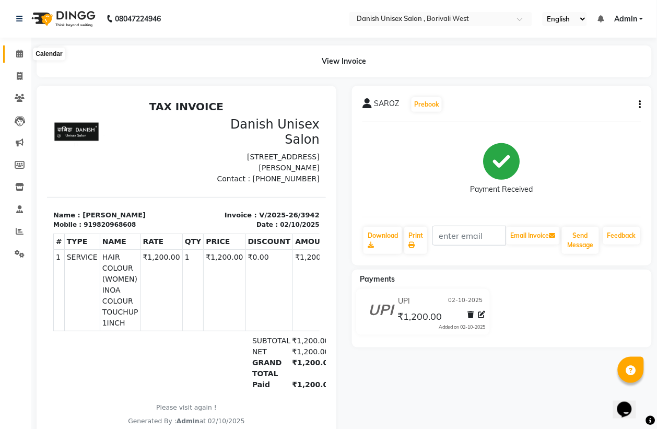
click at [19, 50] on icon at bounding box center [19, 54] width 7 height 8
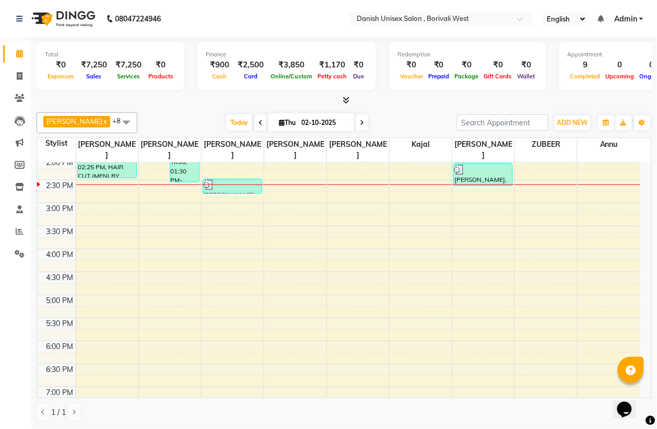
scroll to position [326, 0]
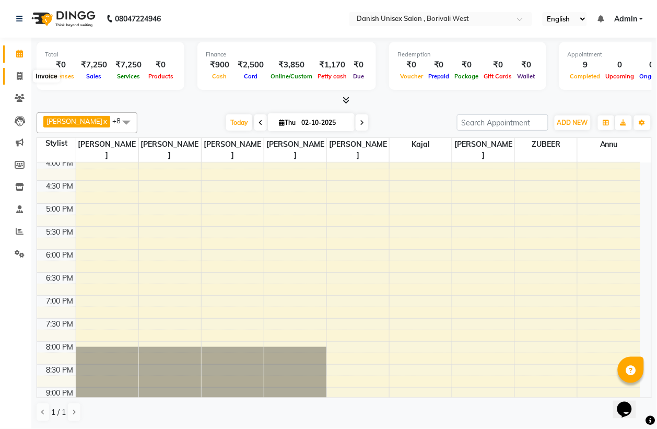
click at [20, 74] on icon at bounding box center [20, 76] width 6 height 8
select select "service"
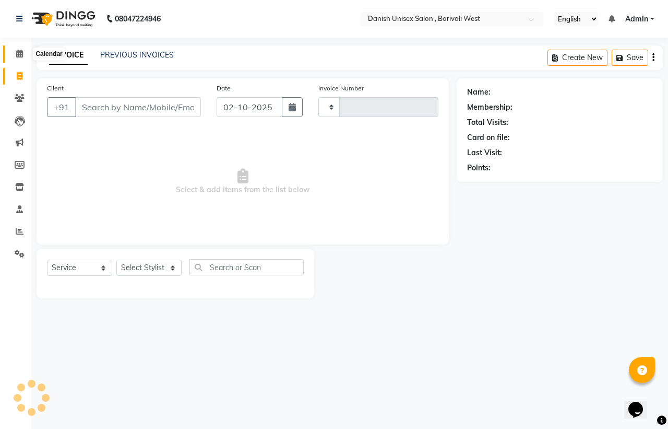
click at [19, 53] on icon at bounding box center [19, 54] width 7 height 8
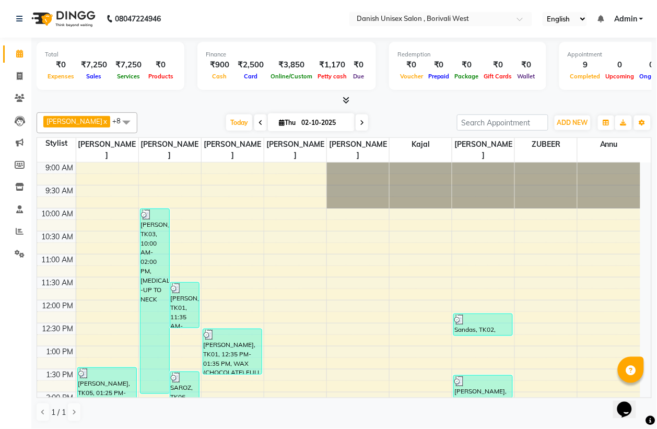
select select "service"
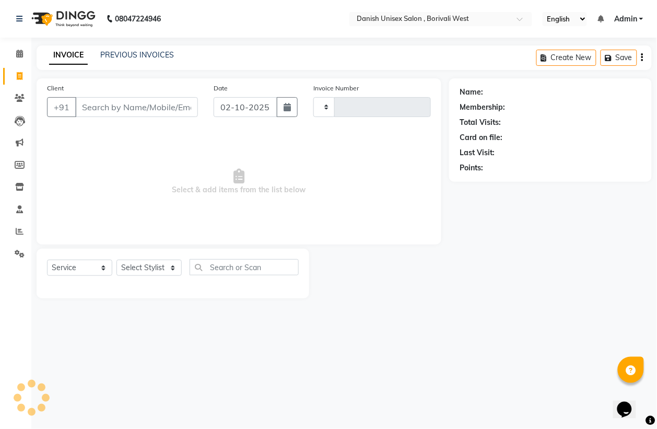
type input "3943"
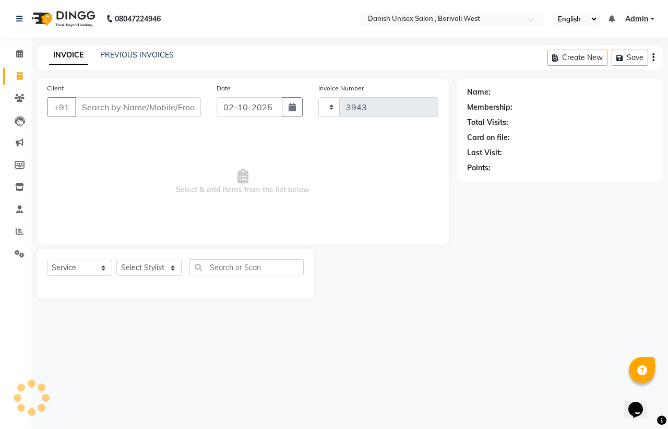
select select "6929"
click at [16, 230] on icon at bounding box center [20, 231] width 8 height 8
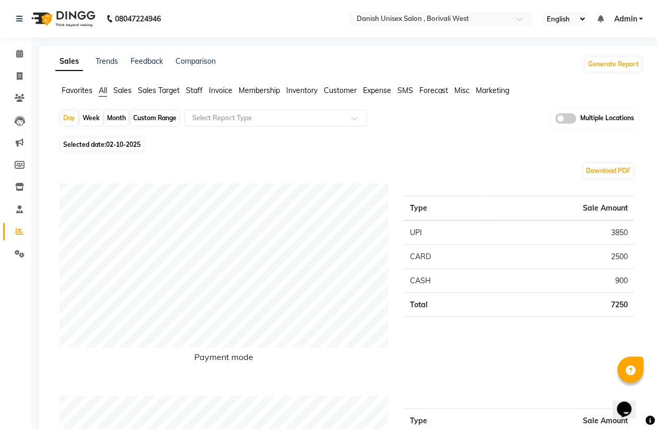
click at [89, 143] on span "Selected date: [DATE]" at bounding box center [102, 144] width 83 height 13
select select "10"
select select "2025"
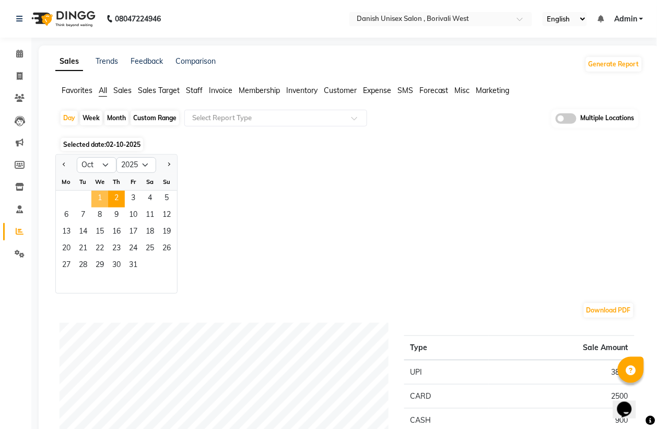
click at [100, 193] on span "1" at bounding box center [99, 199] width 17 height 17
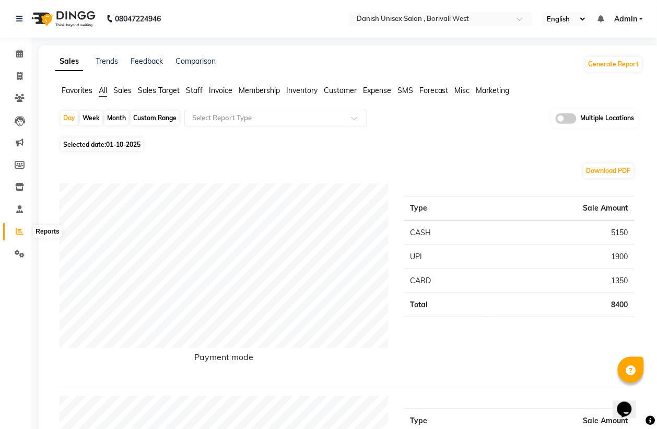
click at [22, 226] on span at bounding box center [19, 232] width 18 height 12
click at [17, 228] on icon at bounding box center [20, 231] width 8 height 8
click at [100, 146] on span "Selected date: [DATE]" at bounding box center [102, 144] width 83 height 13
select select "10"
select select "2025"
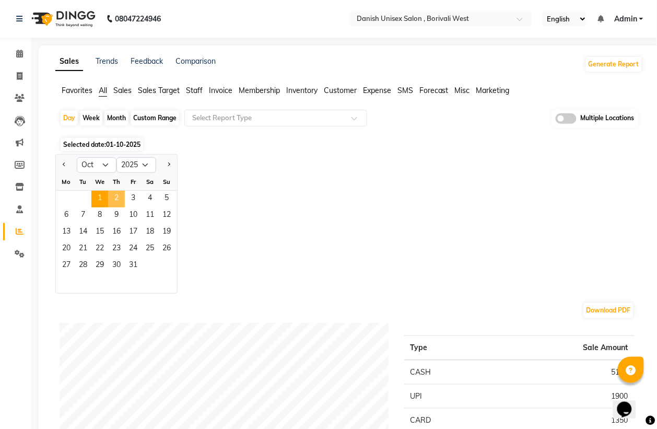
click at [116, 192] on span "2" at bounding box center [116, 199] width 17 height 17
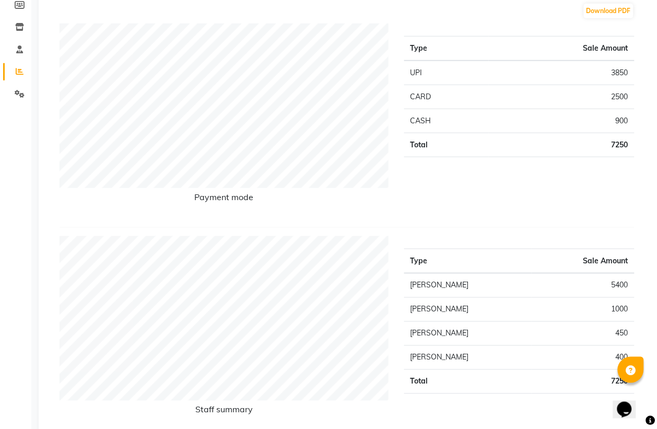
scroll to position [196, 0]
